Goal: Task Accomplishment & Management: Manage account settings

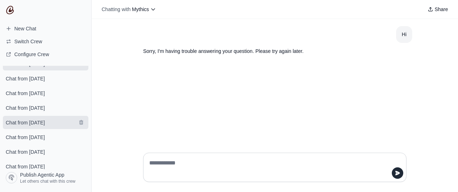
scroll to position [43, 0]
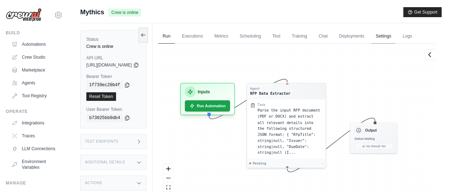
click at [395, 35] on link "Settings" at bounding box center [383, 36] width 24 height 15
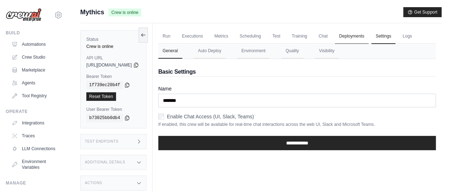
click at [362, 34] on link "Deployments" at bounding box center [352, 36] width 34 height 15
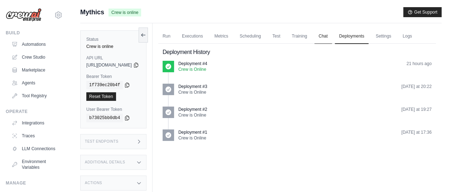
click at [332, 36] on link "Chat" at bounding box center [323, 36] width 18 height 15
click at [311, 37] on link "Training" at bounding box center [299, 36] width 24 height 15
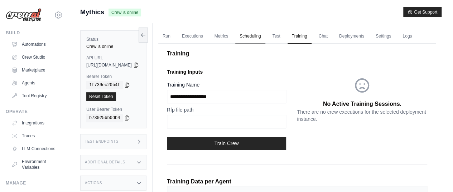
drag, startPoint x: 268, startPoint y: 38, endPoint x: 257, endPoint y: 38, distance: 11.5
click at [265, 38] on link "Scheduling" at bounding box center [250, 36] width 30 height 15
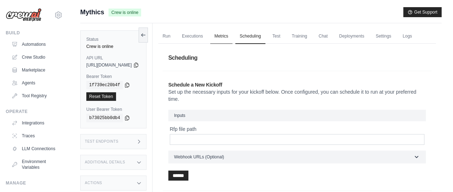
click at [233, 37] on link "Metrics" at bounding box center [221, 36] width 23 height 15
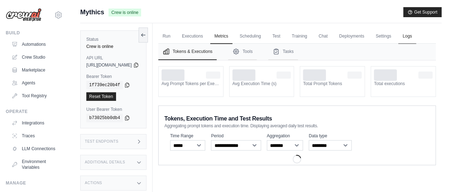
click at [398, 44] on link "Logs" at bounding box center [407, 36] width 18 height 15
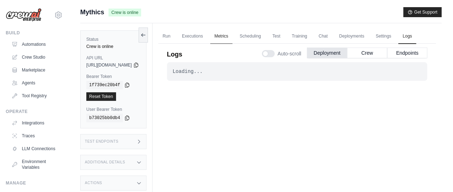
click at [233, 35] on link "Metrics" at bounding box center [221, 36] width 23 height 15
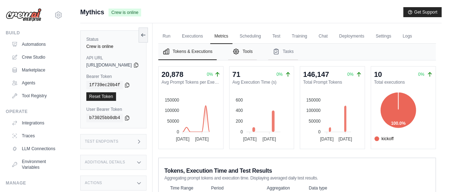
click at [257, 60] on button "Tools" at bounding box center [242, 52] width 29 height 16
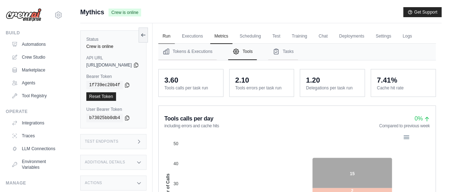
click at [175, 36] on link "Run" at bounding box center [166, 36] width 16 height 15
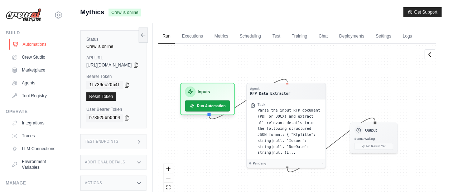
click at [28, 46] on link "Automations" at bounding box center [36, 44] width 54 height 11
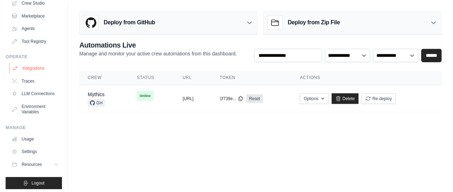
scroll to position [64, 0]
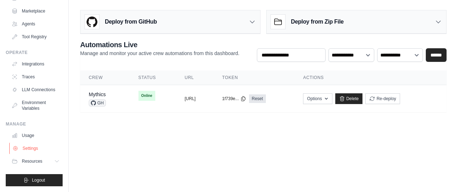
click at [29, 148] on link "Settings" at bounding box center [36, 148] width 54 height 11
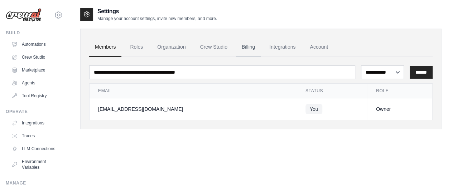
click at [248, 46] on link "Billing" at bounding box center [248, 47] width 25 height 19
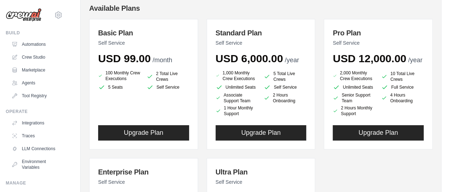
scroll to position [72, 0]
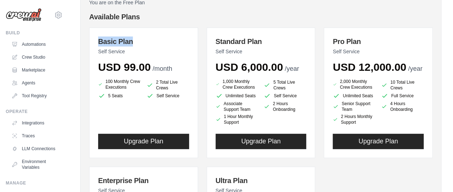
drag, startPoint x: 99, startPoint y: 40, endPoint x: 131, endPoint y: 42, distance: 32.6
click at [131, 42] on h3 "Basic Plan" at bounding box center [143, 41] width 91 height 10
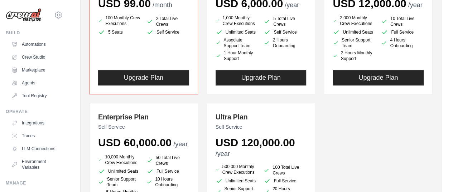
scroll to position [170, 0]
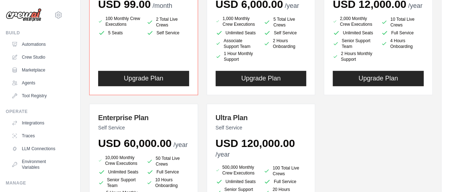
click at [336, 133] on div "Basic Plan Self Service USD 99.00 /month 100 Monthly Crew Executions 2 Total Li…" at bounding box center [260, 104] width 343 height 279
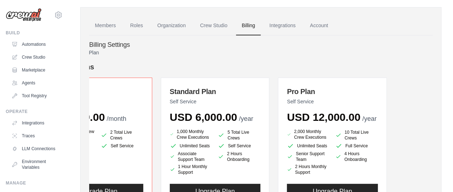
scroll to position [0, 0]
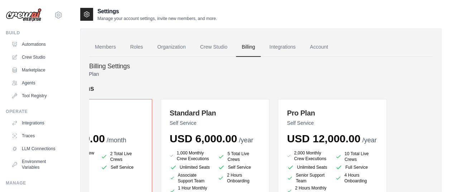
click at [122, 83] on h4 "Available Plans" at bounding box center [214, 88] width 343 height 10
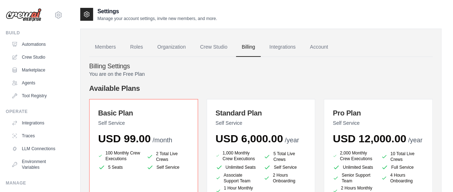
click at [119, 84] on h4 "Available Plans" at bounding box center [260, 88] width 343 height 10
click at [276, 48] on link "Integrations" at bounding box center [282, 47] width 38 height 19
click at [282, 47] on link "Integrations" at bounding box center [282, 47] width 38 height 19
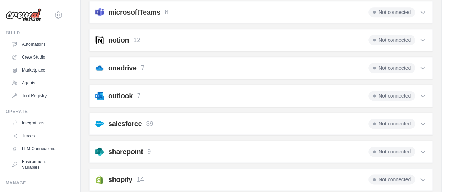
scroll to position [465, 0]
